Goal: Task Accomplishment & Management: Complete application form

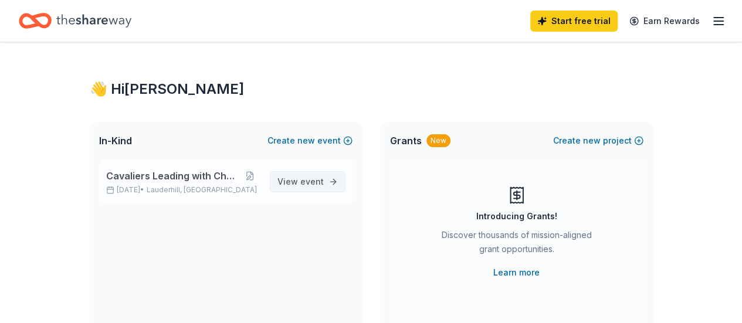
click at [310, 181] on span "event" at bounding box center [311, 182] width 23 height 10
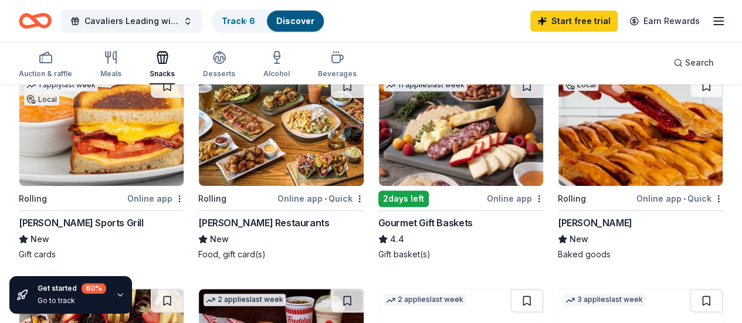
scroll to position [121, 0]
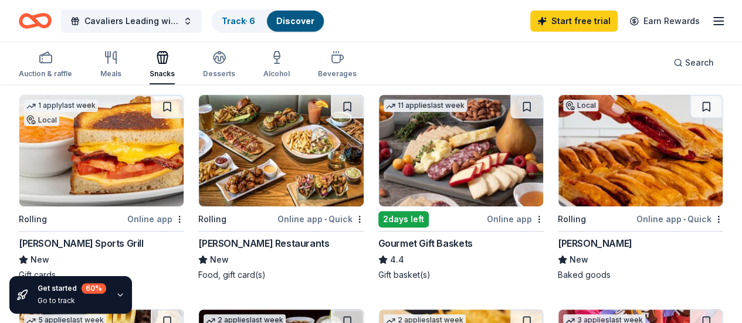
click at [559, 173] on img at bounding box center [641, 150] width 164 height 111
click at [378, 239] on div "Gourmet Gift Baskets" at bounding box center [425, 243] width 94 height 14
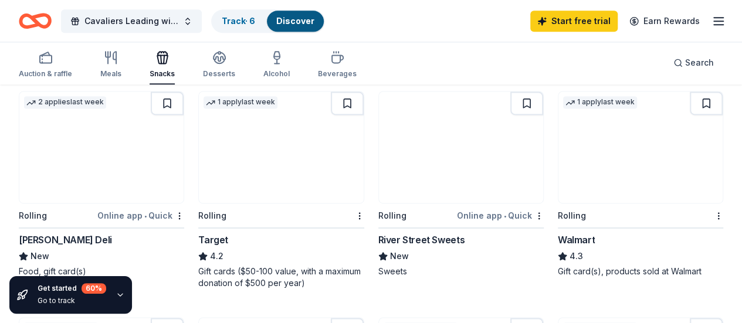
scroll to position [783, 0]
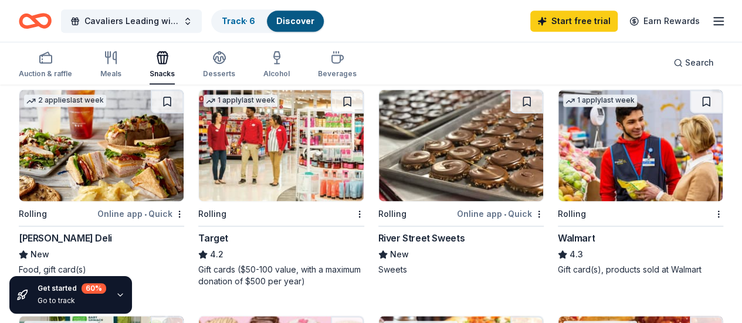
click at [163, 13] on button "Cavaliers Leading with Character" at bounding box center [131, 20] width 141 height 23
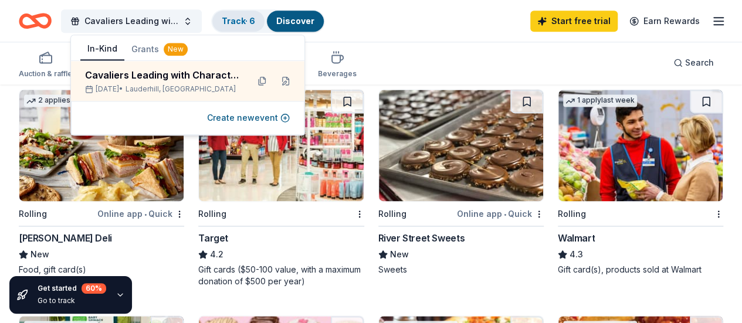
click at [248, 22] on link "Track · 6" at bounding box center [238, 21] width 33 height 10
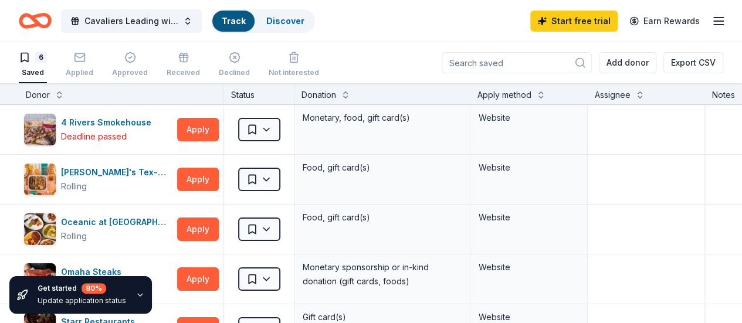
click at [245, 22] on link "Track" at bounding box center [233, 21] width 23 height 10
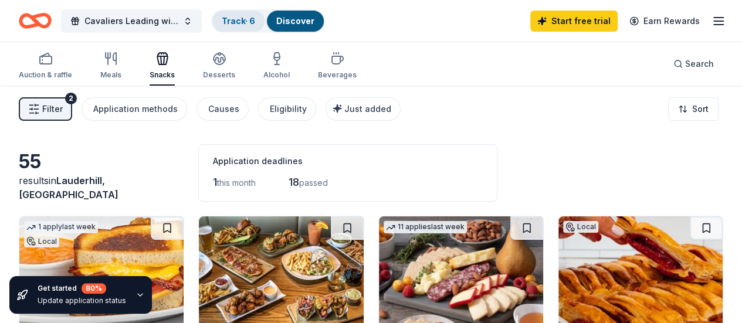
click at [248, 24] on link "Track · 6" at bounding box center [238, 21] width 33 height 10
click at [136, 22] on span "Cavaliers Leading with Character" at bounding box center [132, 21] width 94 height 14
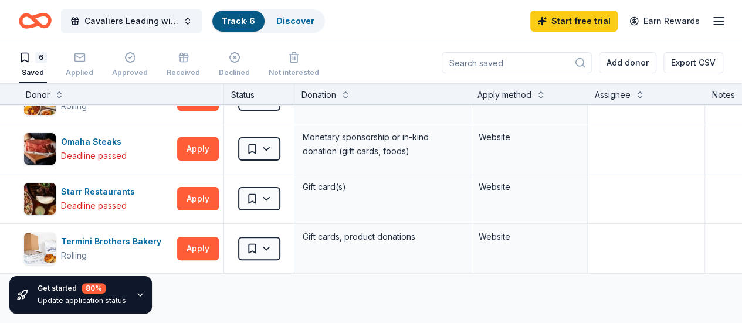
scroll to position [127, 0]
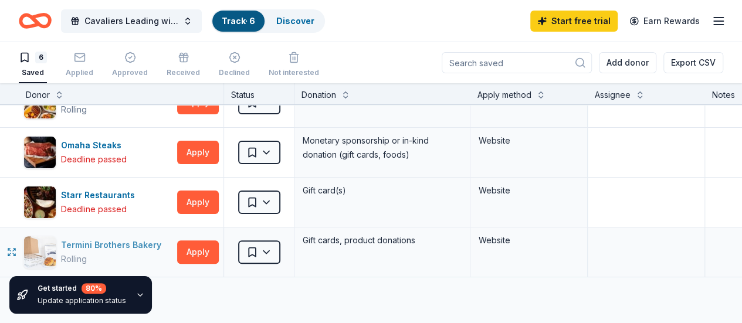
click at [129, 238] on div "Termini Brothers Bakery" at bounding box center [113, 245] width 105 height 14
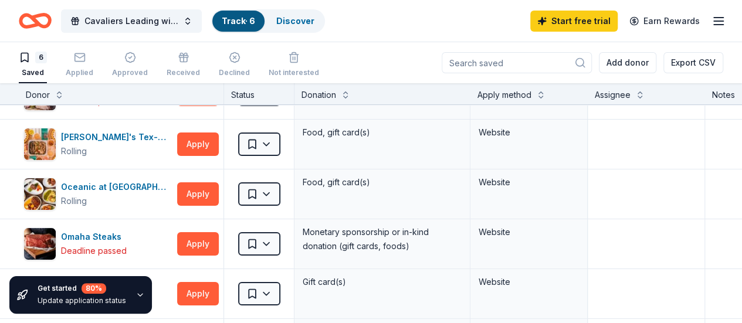
scroll to position [34, 0]
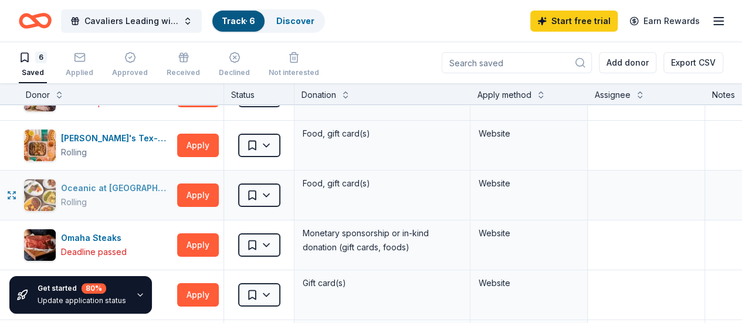
click at [129, 188] on div "Oceanic at Pompano Beach" at bounding box center [116, 188] width 111 height 14
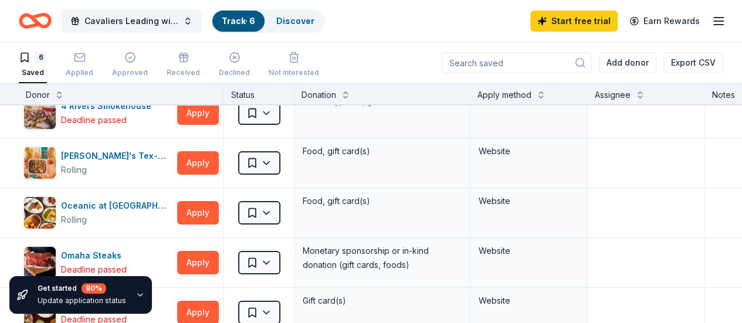
scroll to position [0, 0]
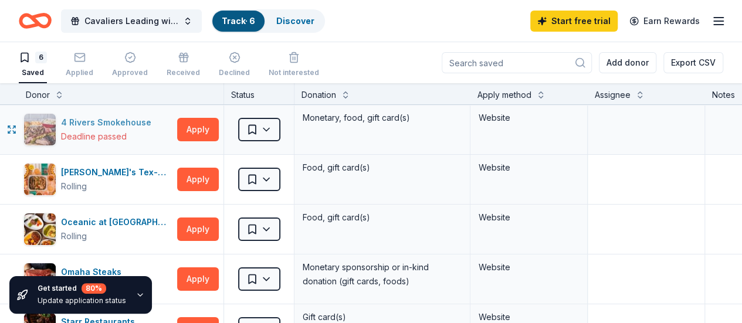
click at [111, 124] on div "4 Rivers Smokehouse" at bounding box center [108, 123] width 95 height 14
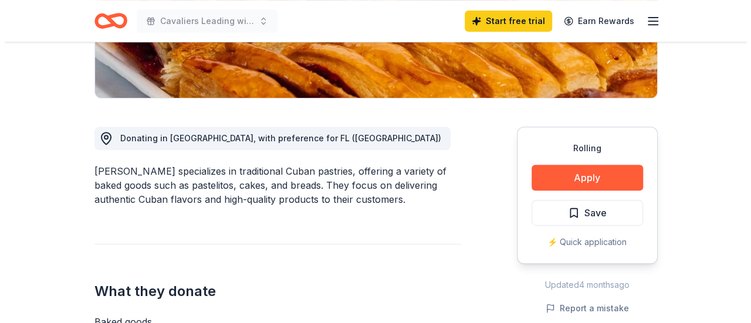
scroll to position [270, 0]
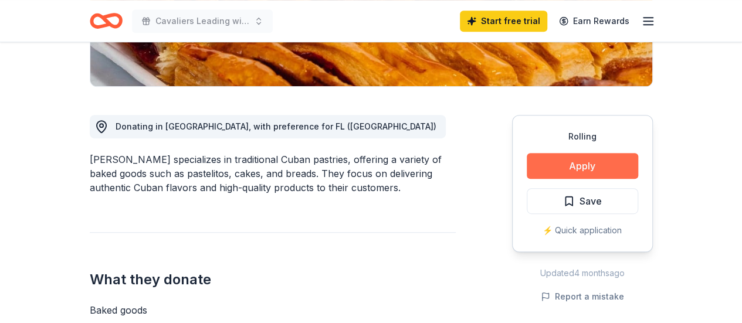
click at [587, 168] on button "Apply" at bounding box center [582, 166] width 111 height 26
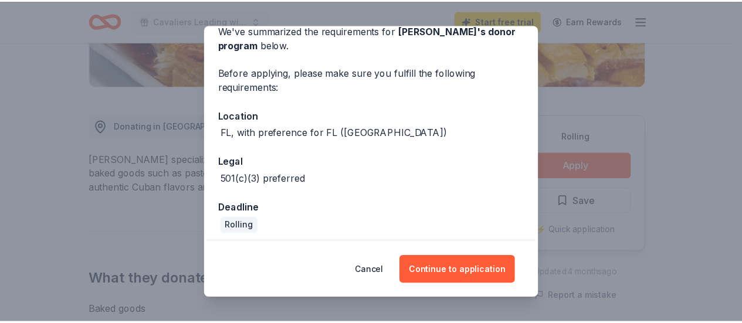
scroll to position [63, 0]
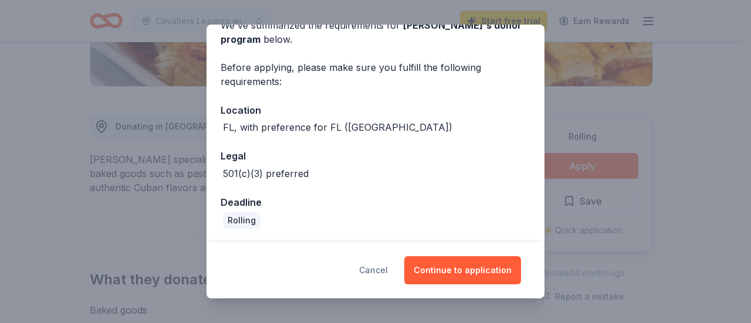
click at [381, 269] on button "Cancel" at bounding box center [373, 270] width 29 height 28
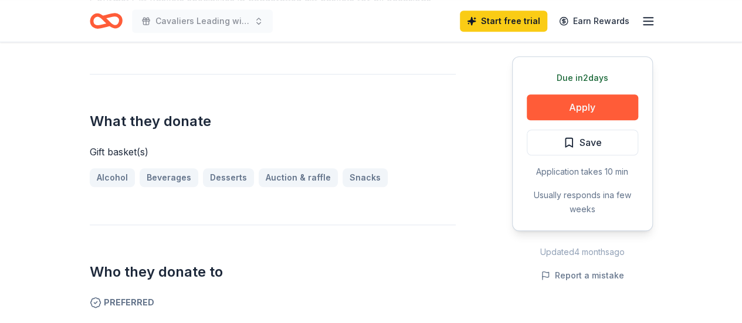
scroll to position [418, 0]
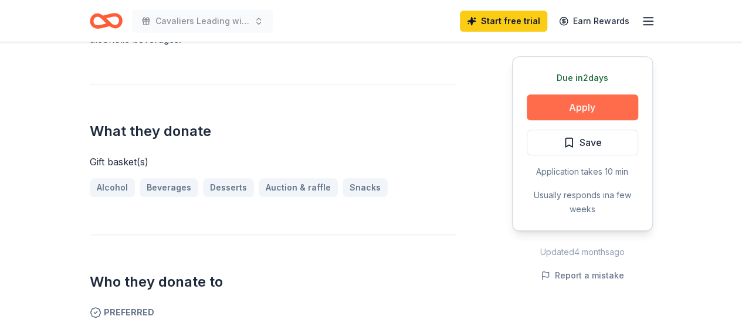
click at [568, 96] on button "Apply" at bounding box center [582, 107] width 111 height 26
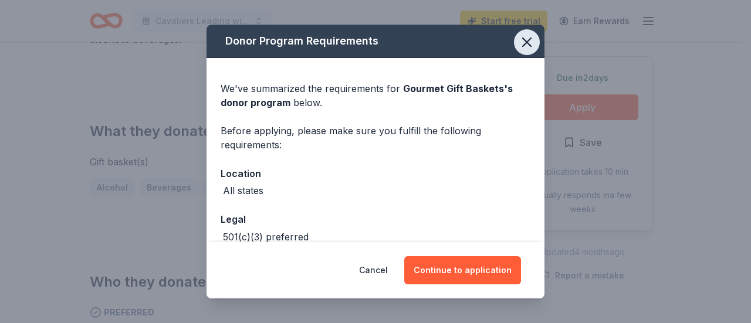
click at [523, 45] on icon "button" at bounding box center [527, 42] width 8 height 8
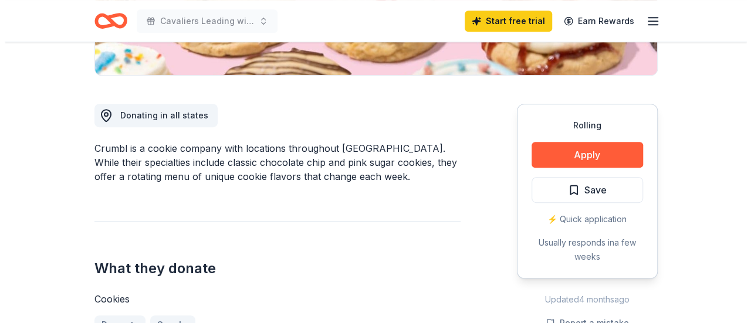
scroll to position [286, 0]
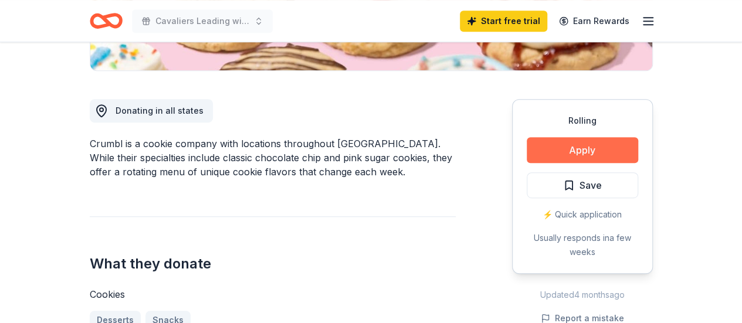
click at [588, 158] on button "Apply" at bounding box center [582, 150] width 111 height 26
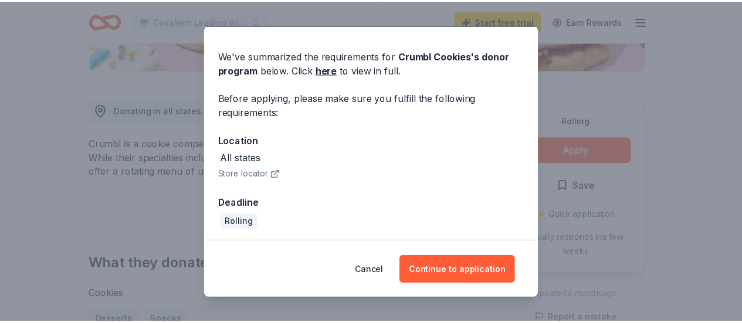
scroll to position [34, 0]
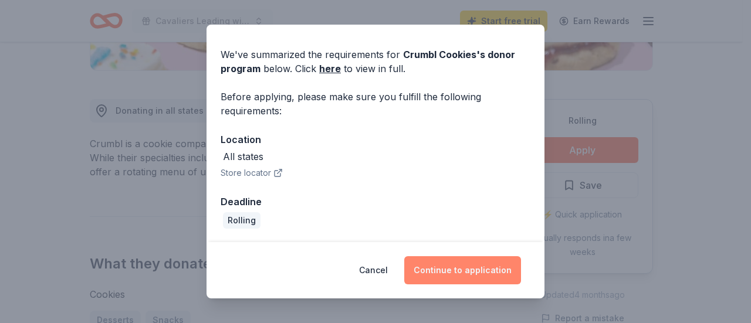
click at [454, 272] on button "Continue to application" at bounding box center [462, 270] width 117 height 28
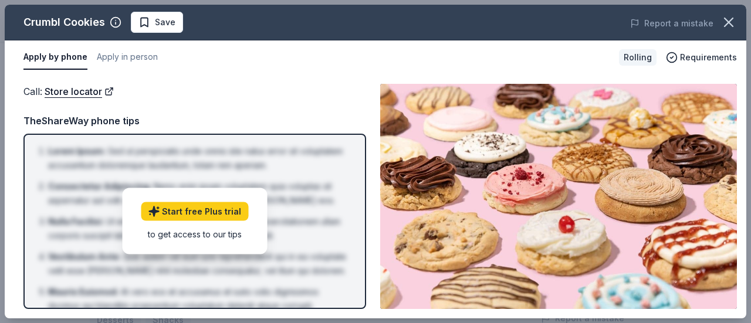
click at [47, 63] on button "Apply by phone" at bounding box center [55, 57] width 64 height 25
click at [135, 51] on button "Apply in person" at bounding box center [127, 57] width 61 height 25
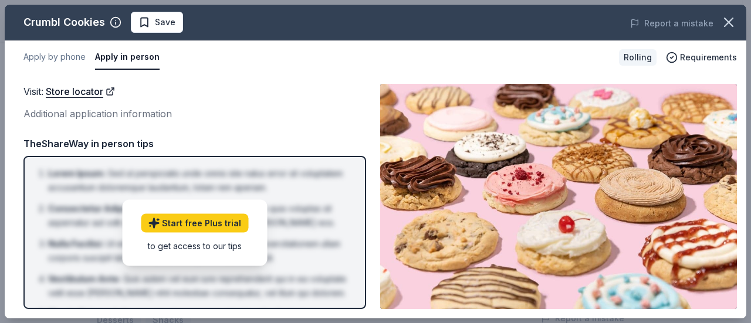
click at [135, 51] on button "Apply in person" at bounding box center [127, 57] width 65 height 25
click at [69, 59] on button "Apply by phone" at bounding box center [54, 57] width 62 height 25
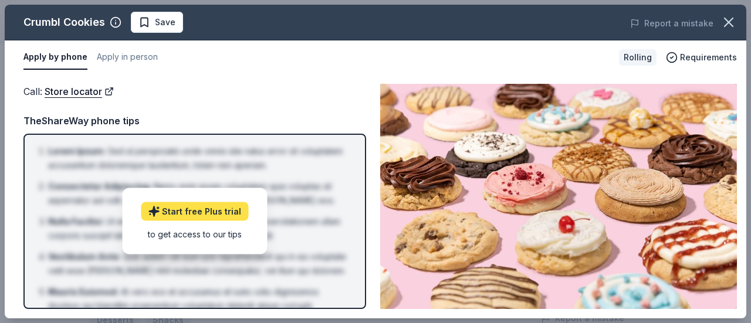
click at [201, 211] on link "Start free Plus trial" at bounding box center [194, 211] width 107 height 19
click at [724, 24] on icon "button" at bounding box center [729, 22] width 16 height 16
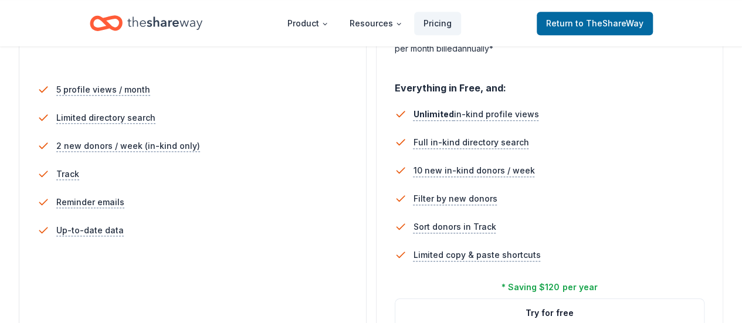
scroll to position [316, 0]
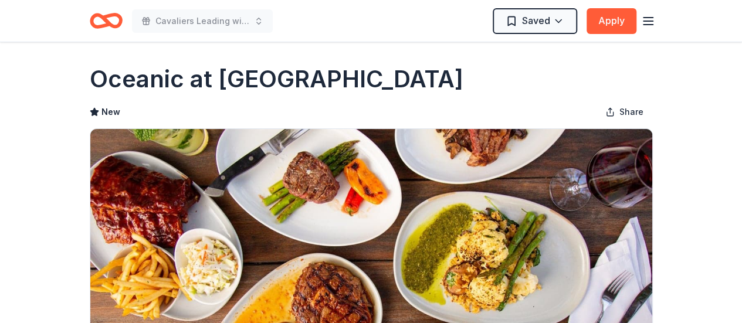
scroll to position [1, 0]
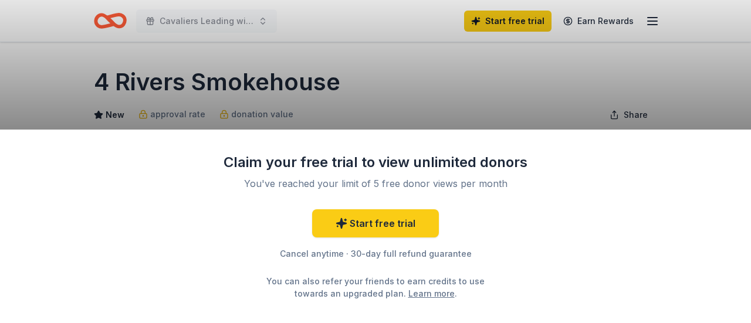
drag, startPoint x: 749, startPoint y: 18, endPoint x: 750, endPoint y: 25, distance: 7.1
click at [742, 25] on div "Claim your free trial to view unlimited donors You've reached your limit of 5 f…" at bounding box center [375, 161] width 751 height 323
